Goal: Use online tool/utility: Utilize a website feature to perform a specific function

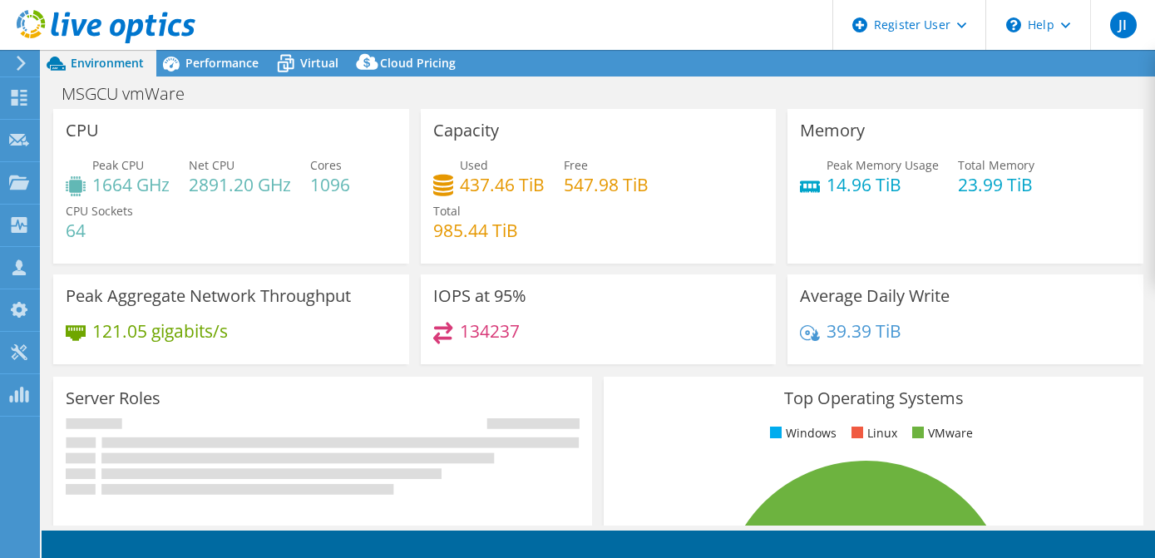
select select "USD"
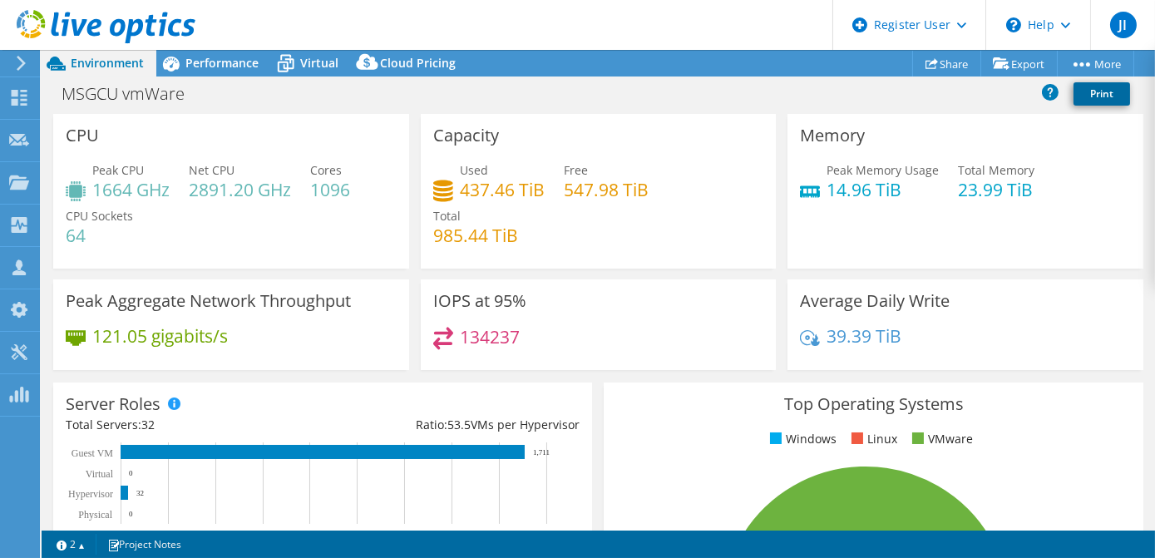
click at [1096, 94] on link "Print" at bounding box center [1102, 93] width 57 height 23
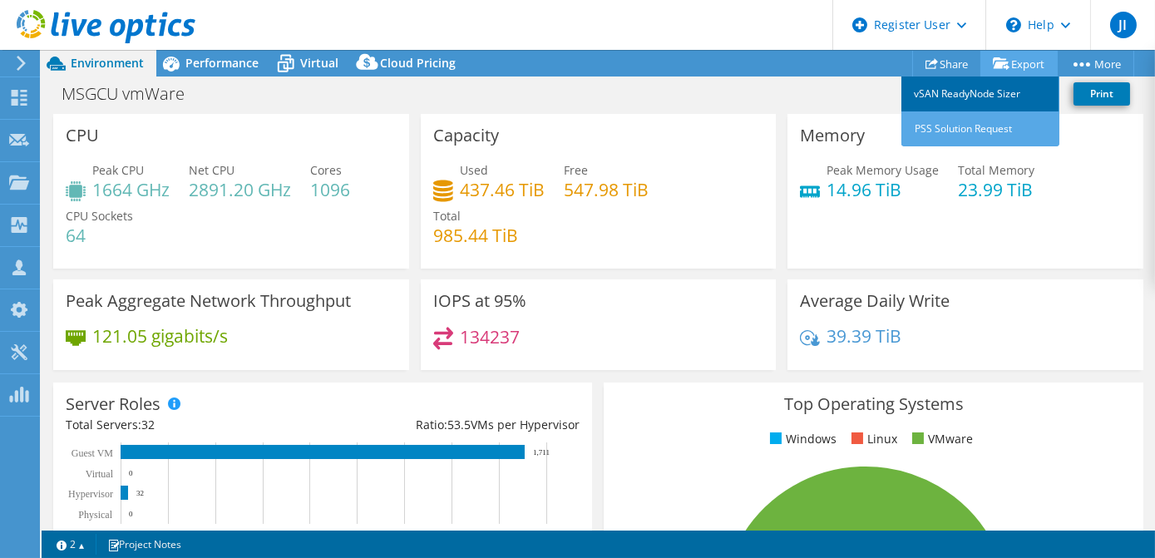
click at [982, 96] on link "vSAN ReadyNode Sizer" at bounding box center [980, 94] width 158 height 35
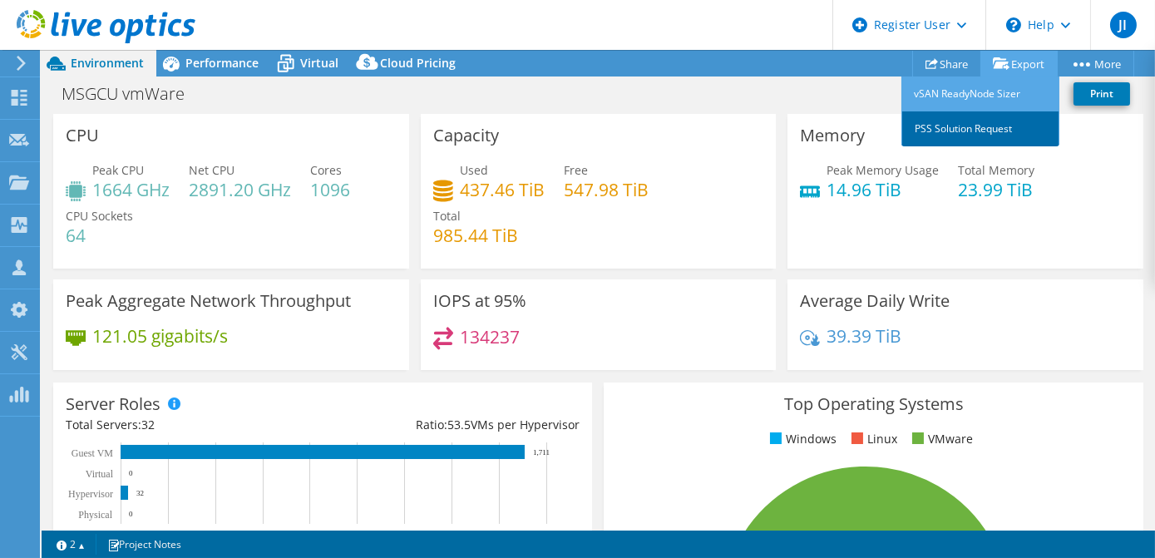
click at [966, 132] on link "PSS Solution Request" at bounding box center [980, 128] width 158 height 35
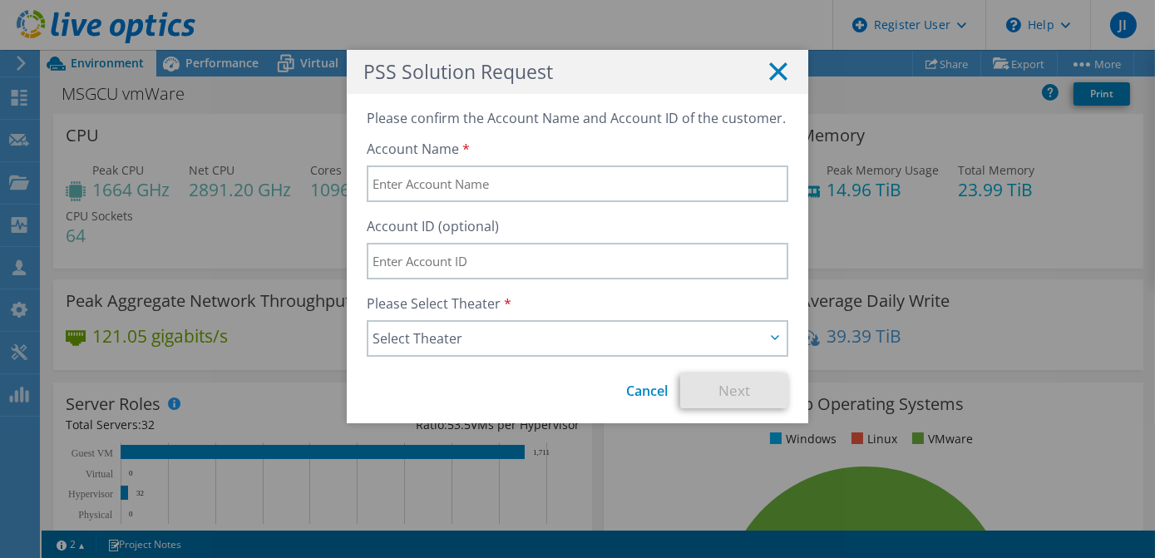
click at [772, 78] on icon at bounding box center [778, 71] width 18 height 18
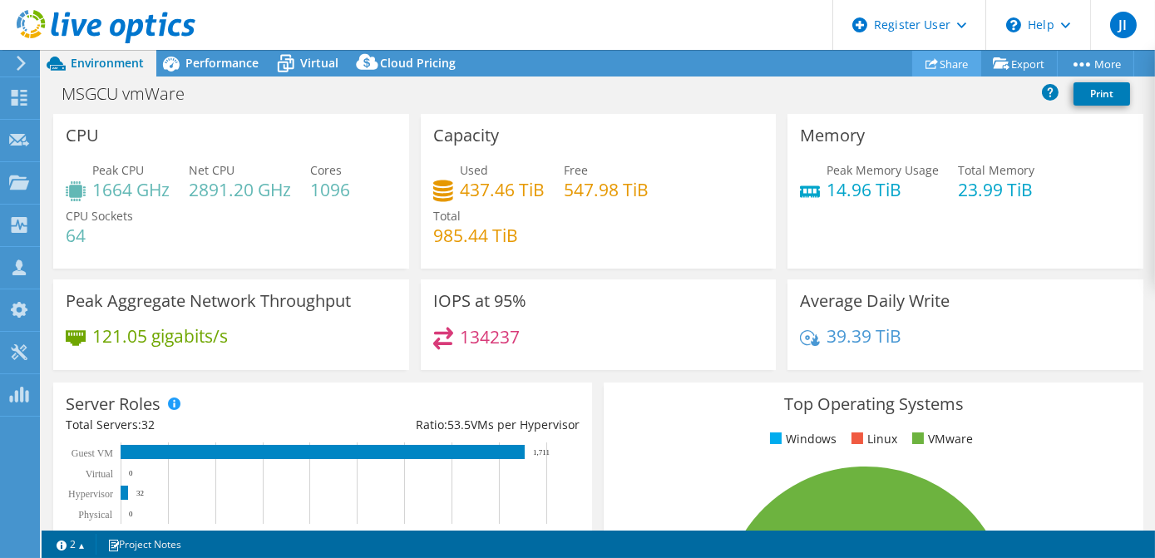
click at [946, 66] on link "Share" at bounding box center [946, 64] width 69 height 26
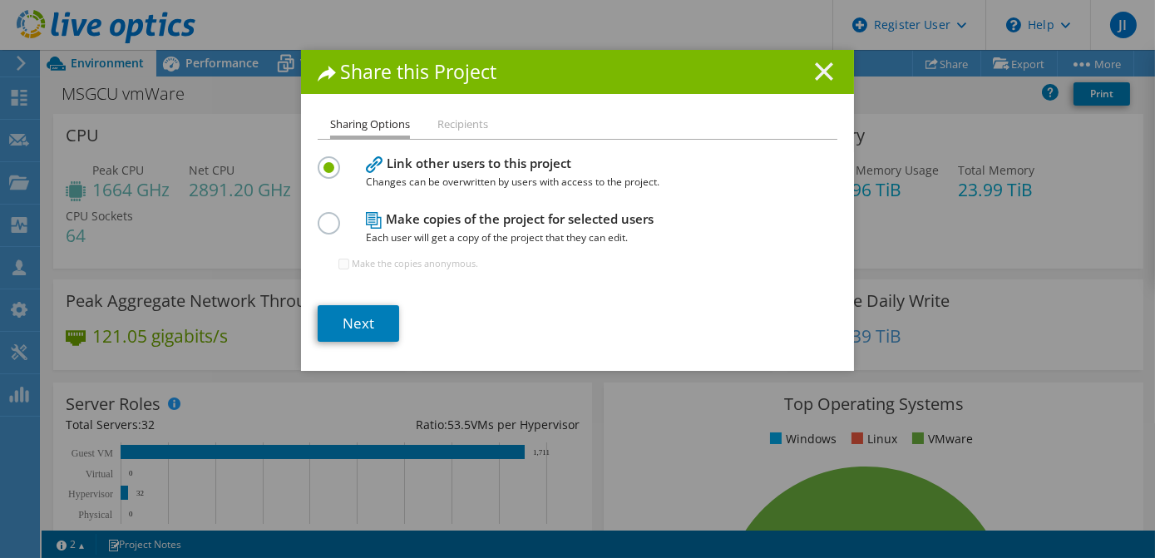
click at [820, 70] on line at bounding box center [824, 71] width 17 height 17
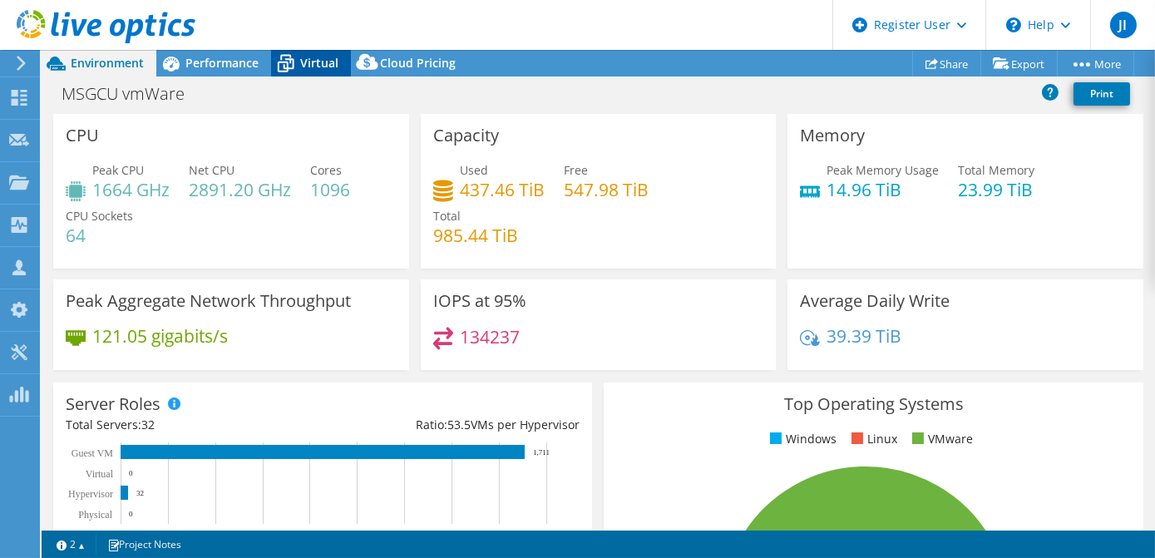
click at [323, 57] on span "Virtual" at bounding box center [319, 63] width 38 height 16
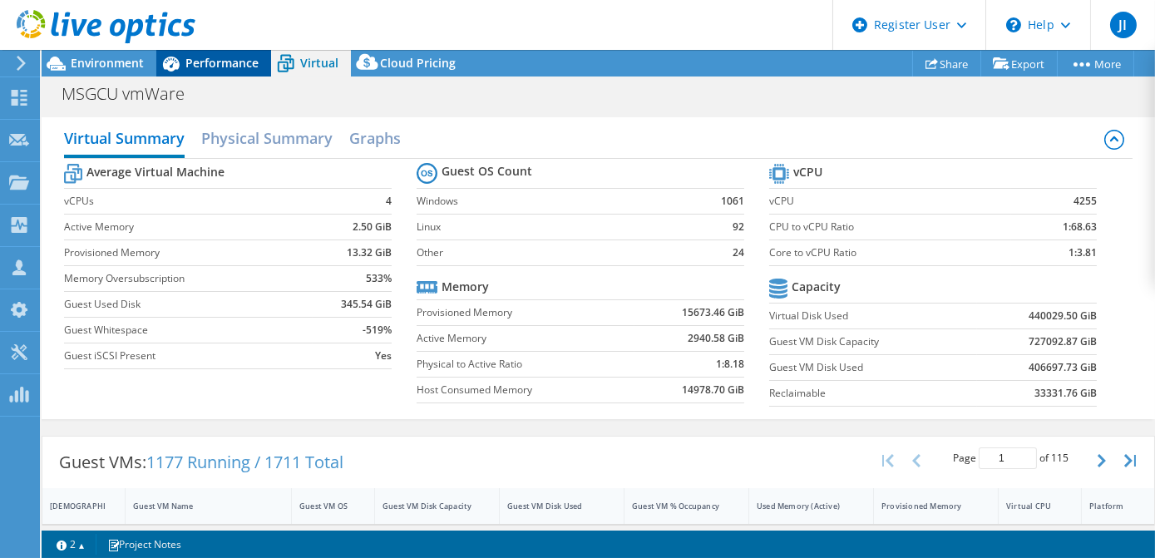
click at [181, 57] on icon at bounding box center [170, 63] width 29 height 29
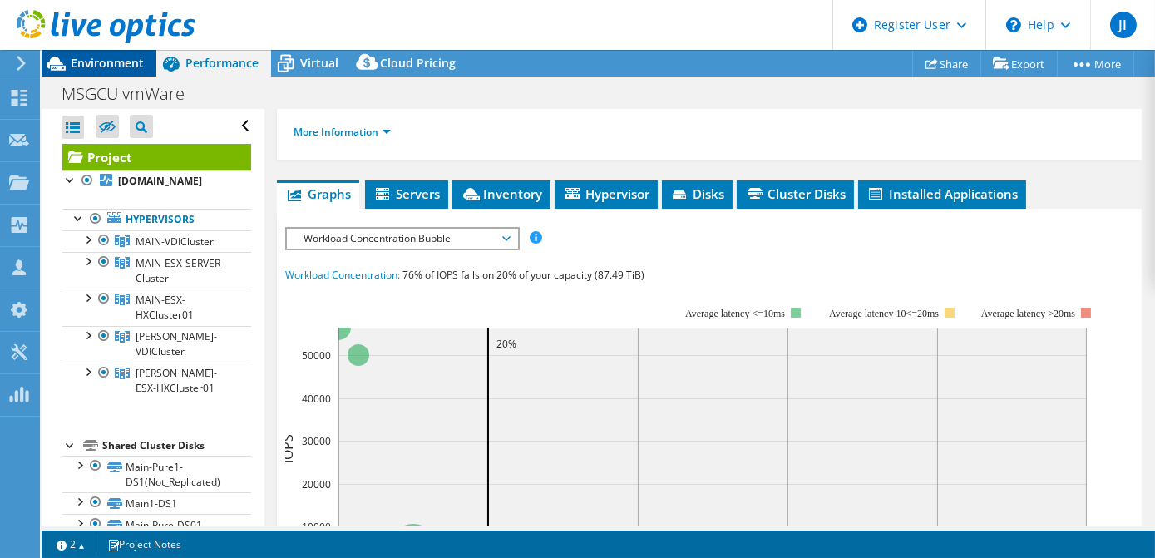
click at [129, 62] on span "Environment" at bounding box center [107, 63] width 73 height 16
